Goal: Information Seeking & Learning: Learn about a topic

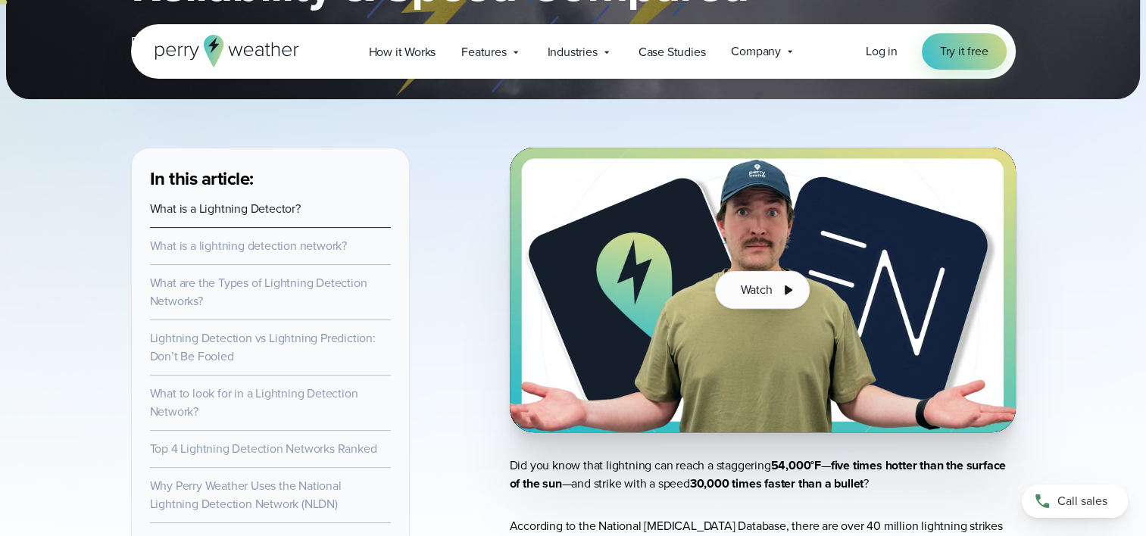
scroll to position [488, 0]
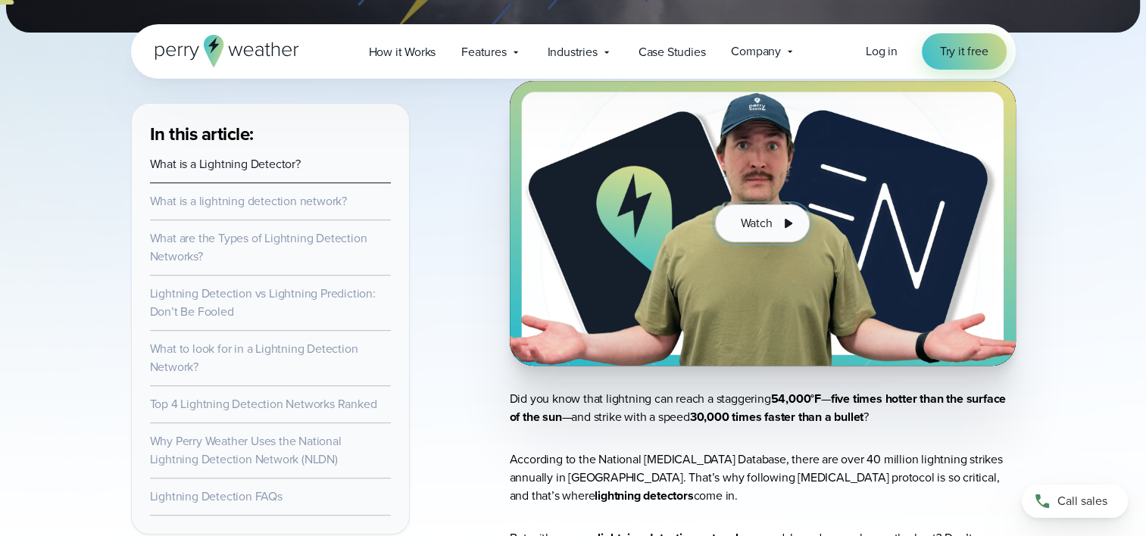
click at [766, 224] on span "Watch" at bounding box center [756, 223] width 32 height 18
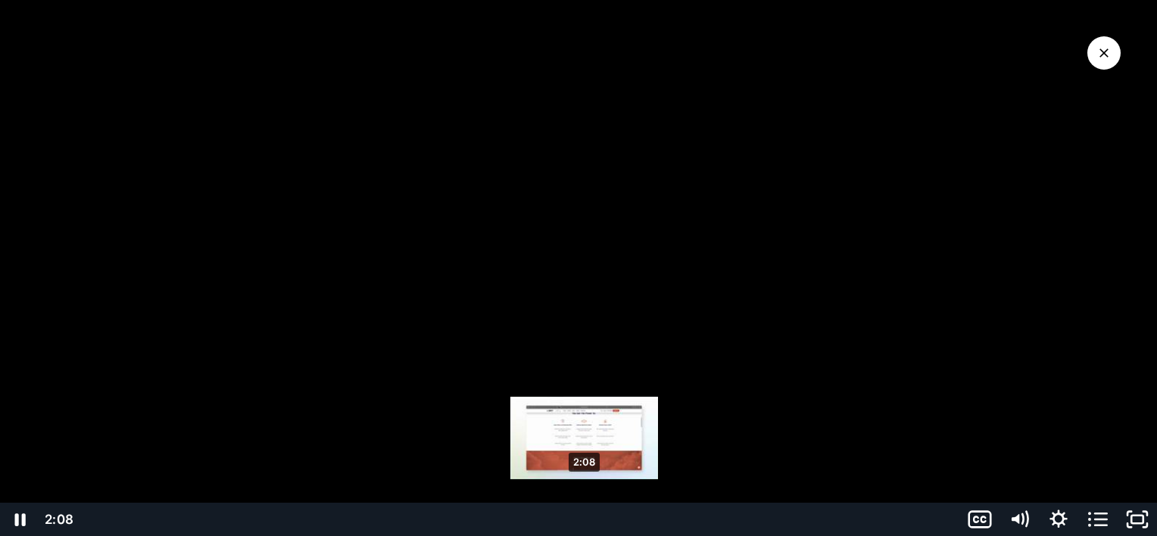
click at [585, 519] on div "2:08" at bounding box center [518, 519] width 865 height 33
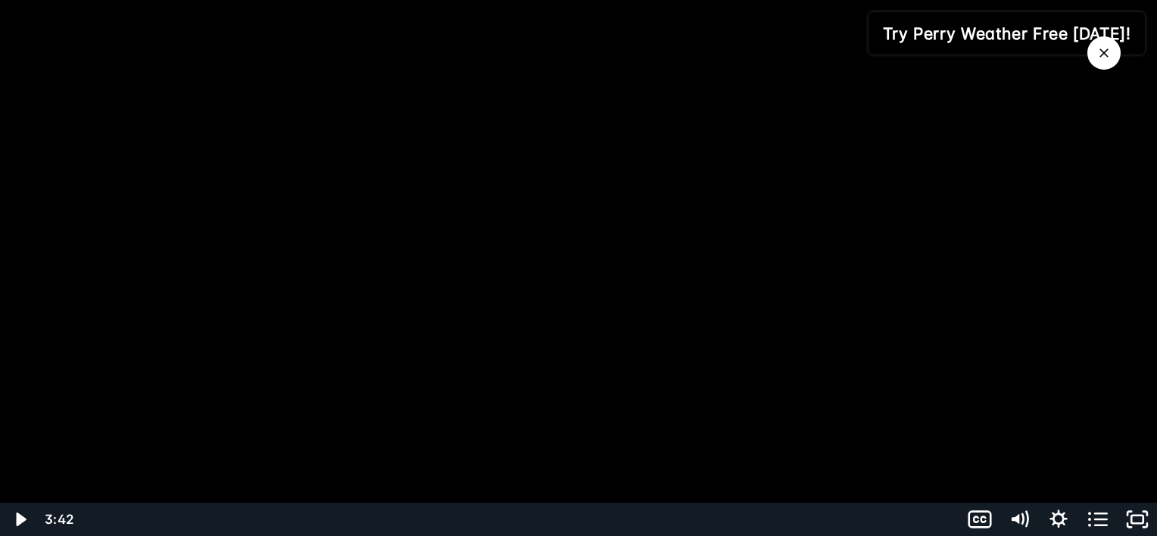
click at [1103, 51] on icon "Close Video" at bounding box center [1104, 52] width 9 height 9
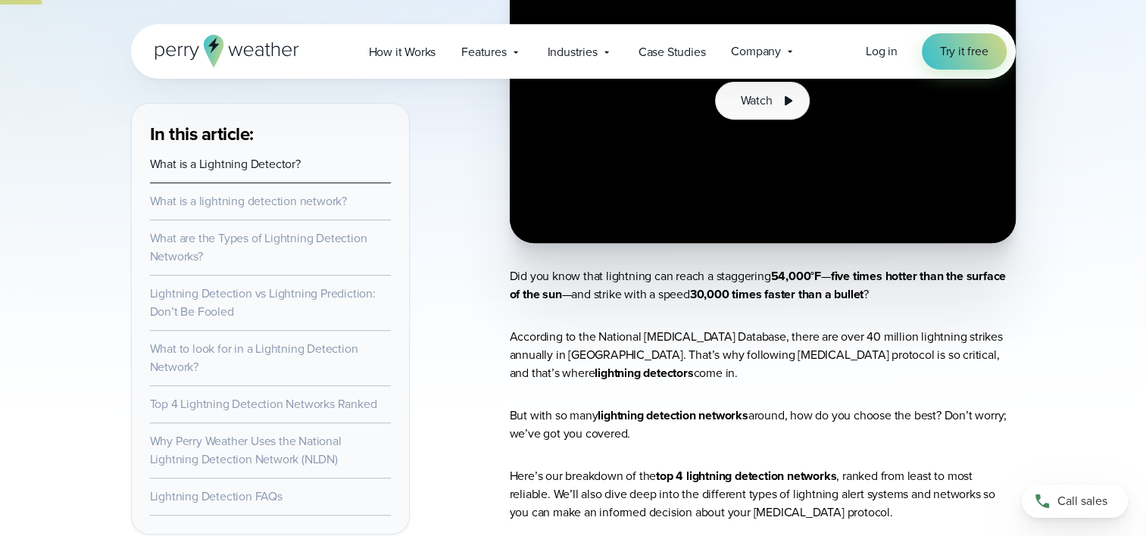
scroll to position [549, 0]
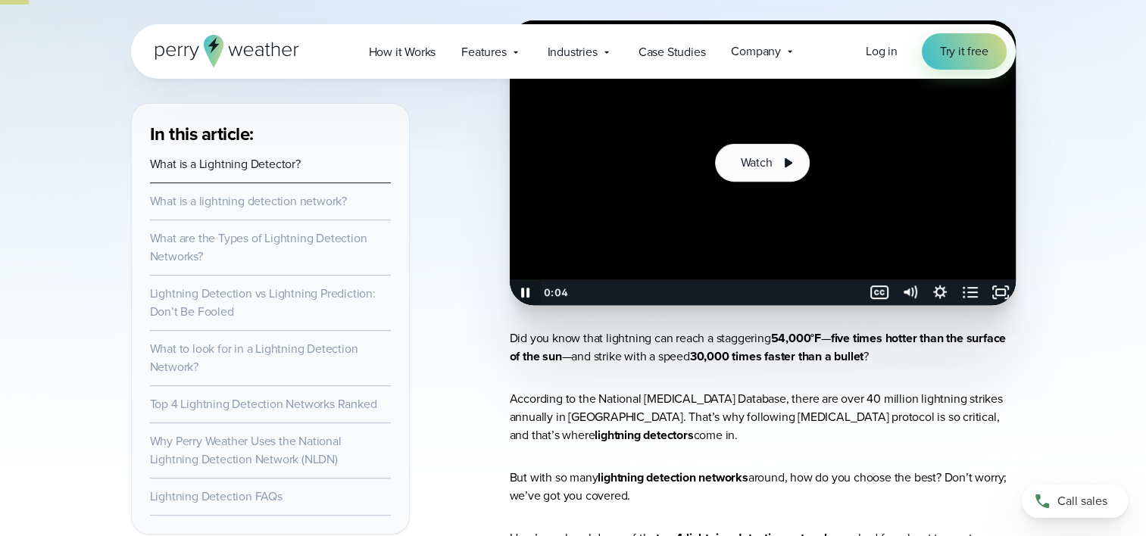
click at [524, 291] on icon "Pause" at bounding box center [524, 292] width 30 height 26
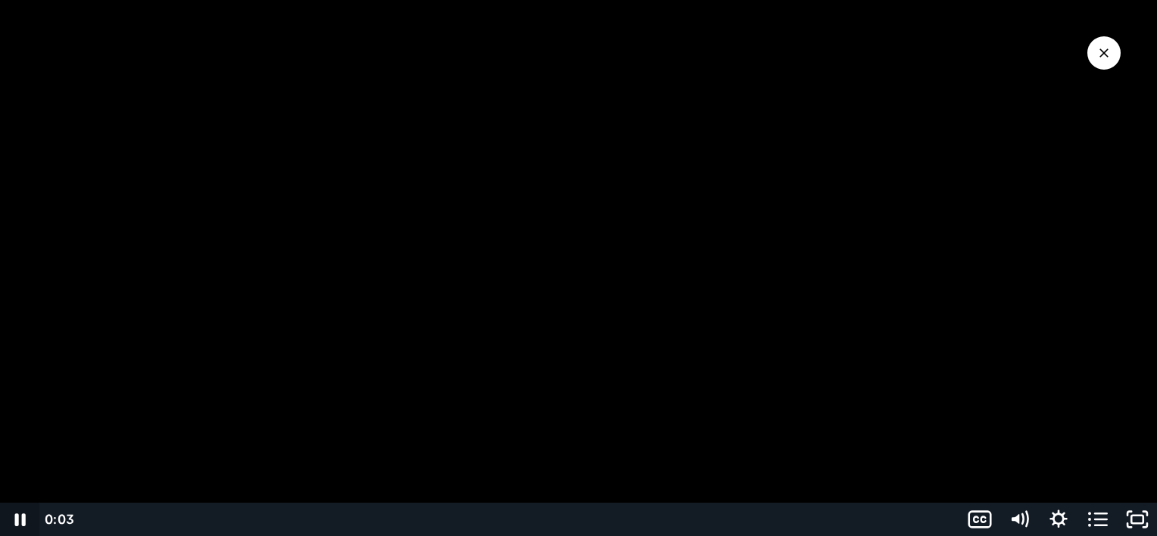
click at [21, 520] on icon "Pause" at bounding box center [19, 519] width 39 height 33
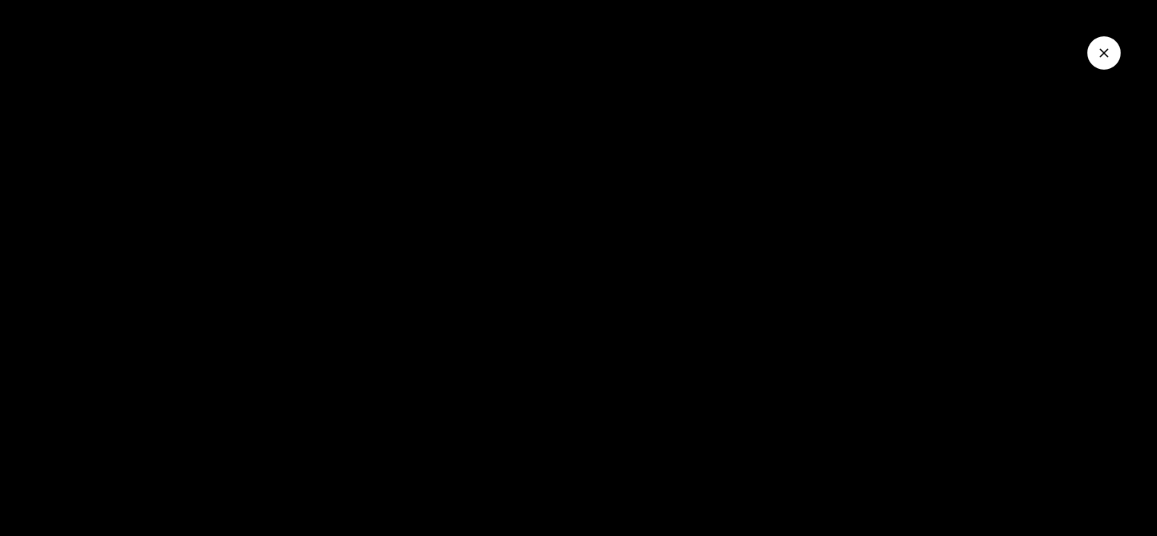
click at [1113, 52] on button "Close Video" at bounding box center [1103, 52] width 33 height 33
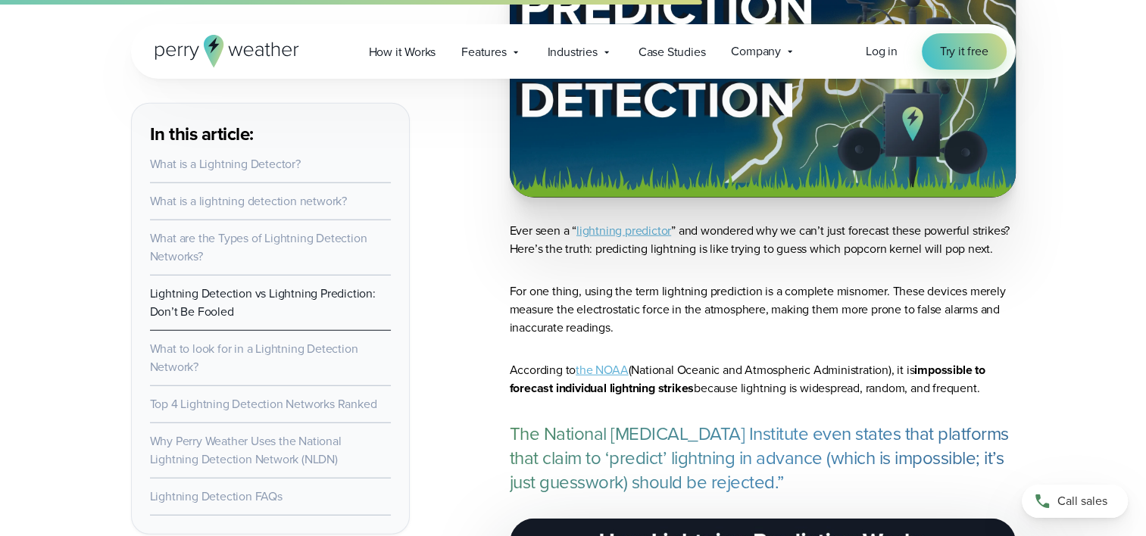
scroll to position [3807, 0]
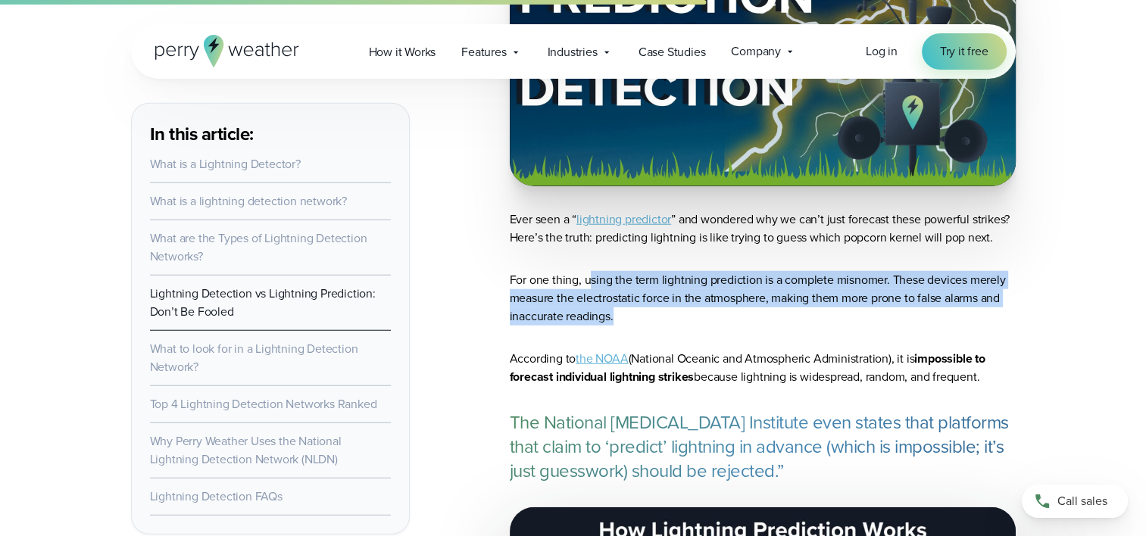
drag, startPoint x: 588, startPoint y: 254, endPoint x: 621, endPoint y: 288, distance: 47.1
click at [621, 288] on p "For one thing, using the term lightning prediction is a complete misnomer. Thes…" at bounding box center [763, 298] width 506 height 55
copy p "sing the term lightning prediction is a complete misnomer. These devices merely…"
drag, startPoint x: 791, startPoint y: 451, endPoint x: 506, endPoint y: 397, distance: 289.8
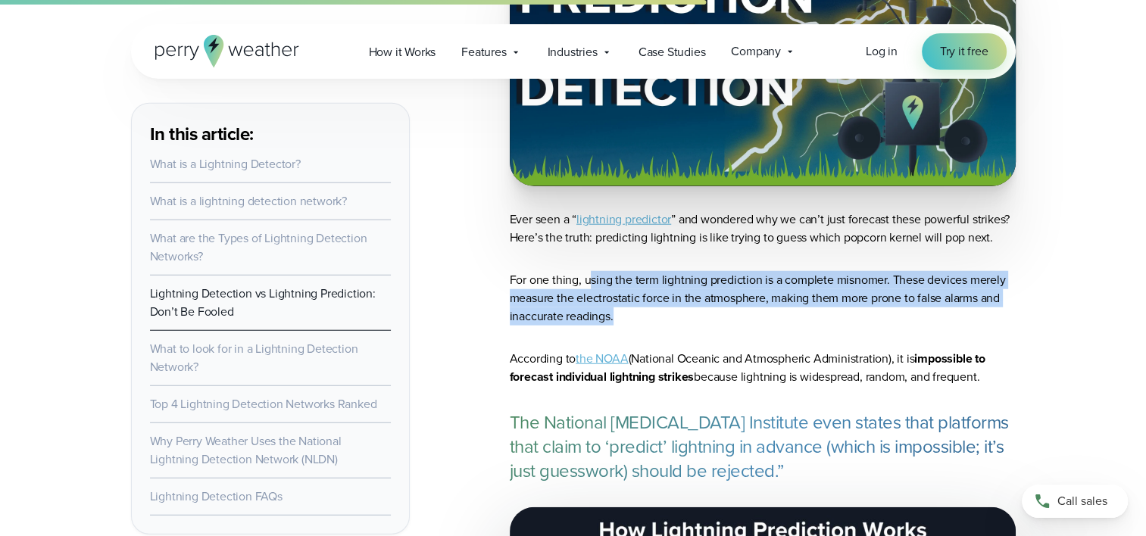
copy p "The National Lightning Safety Institute even states that platforms that claim t…"
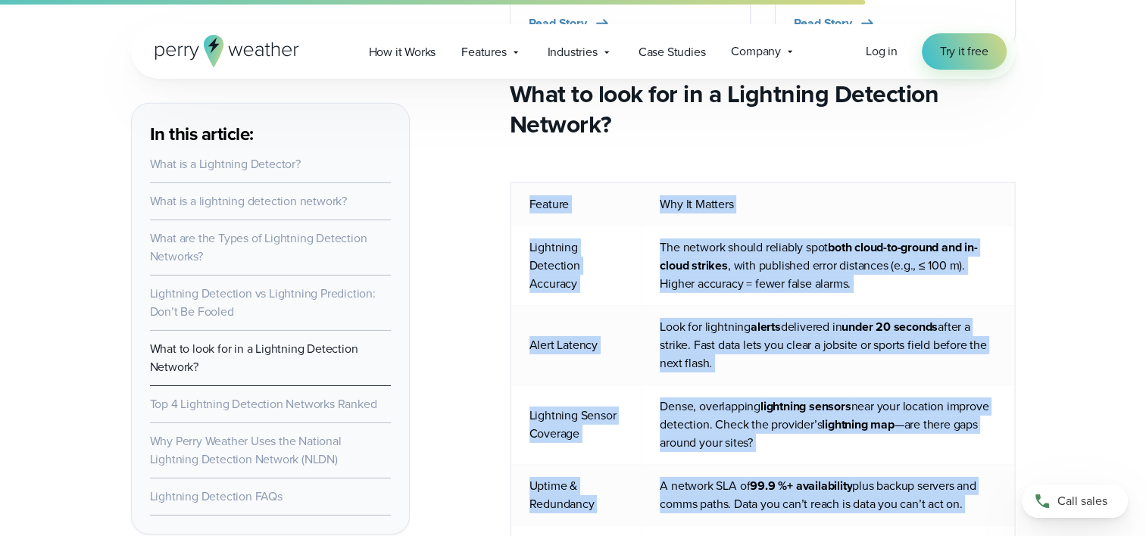
scroll to position [4882, 0]
drag, startPoint x: 847, startPoint y: 423, endPoint x: 527, endPoint y: 186, distance: 398.9
click at [527, 186] on tbody "Feature Why It Matters Lightning Detection Accuracy The network should reliably…" at bounding box center [762, 394] width 504 height 423
copy tbody "Feature Why It Matters Lightning Detection Accuracy The network should reliably…"
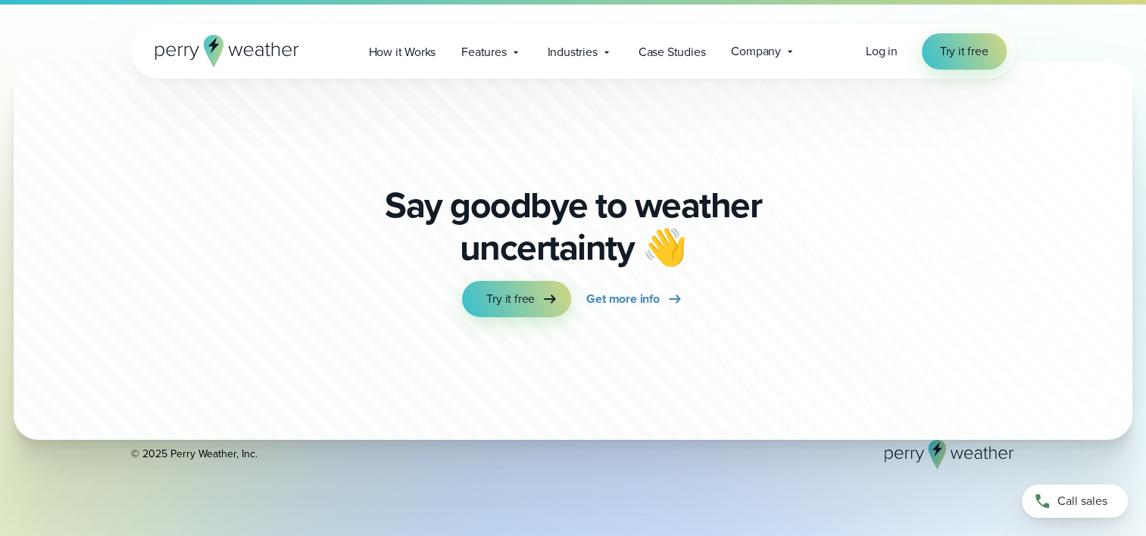
scroll to position [10484, 0]
